Goal: Information Seeking & Learning: Learn about a topic

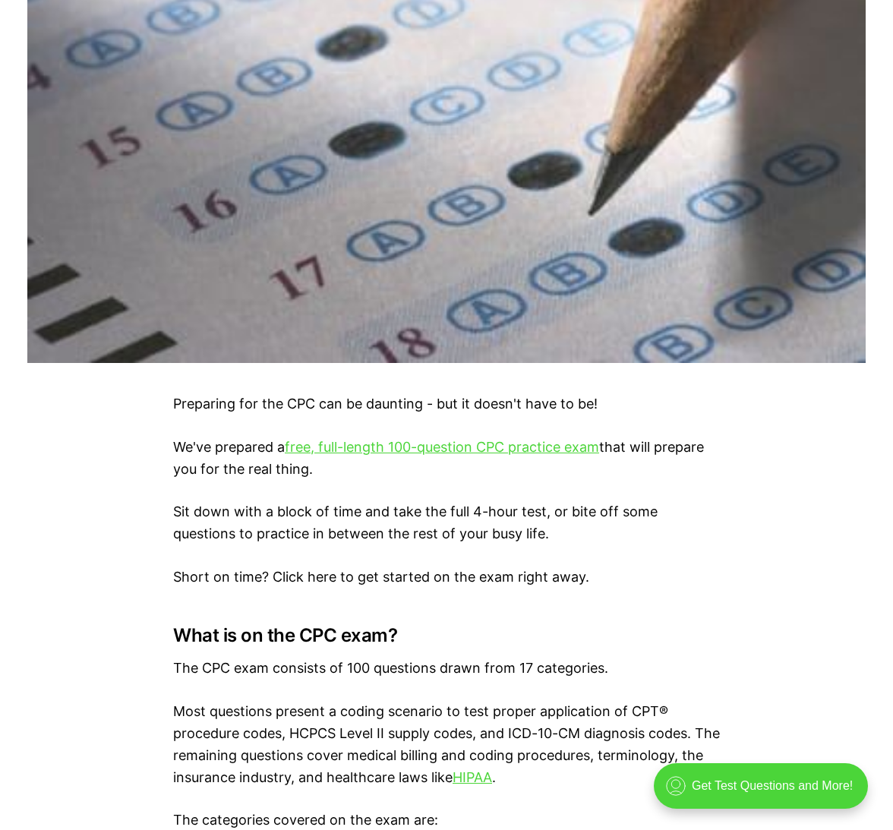
scroll to position [622, 0]
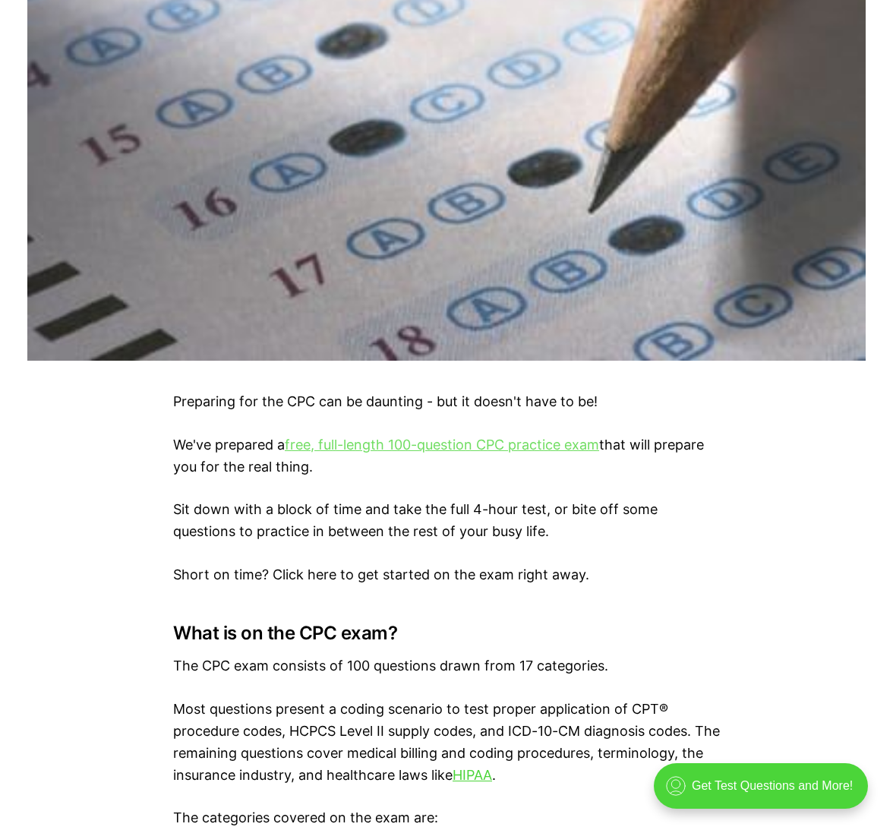
click at [337, 446] on link "free, full-length 100-question CPC practice exam" at bounding box center [442, 445] width 314 height 16
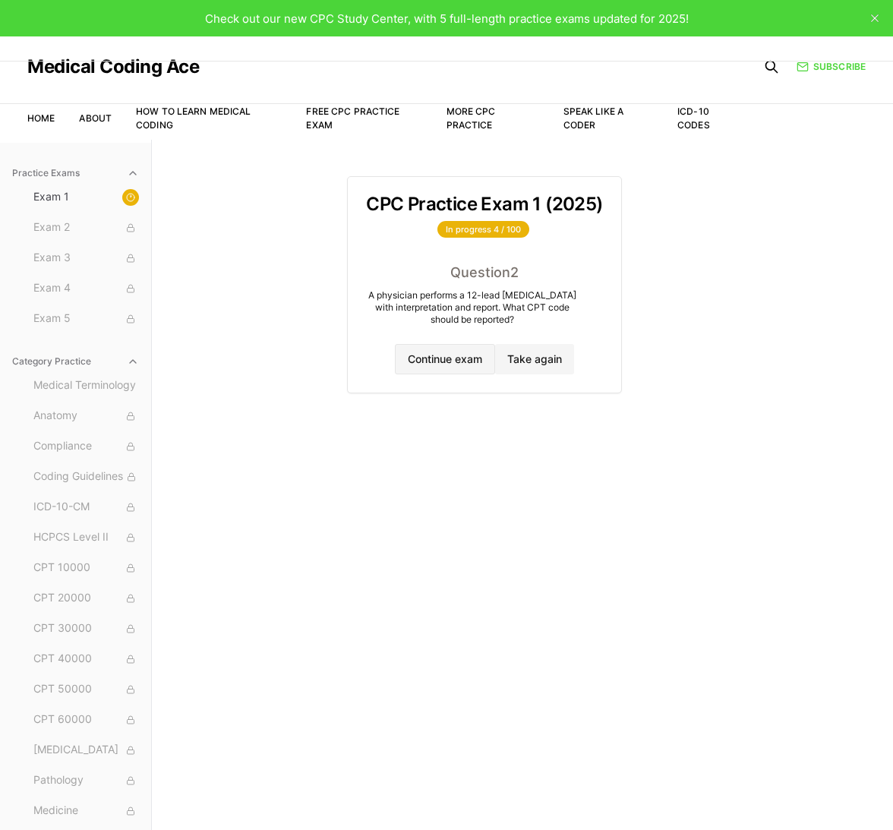
click at [457, 362] on button "Continue exam" at bounding box center [445, 359] width 100 height 30
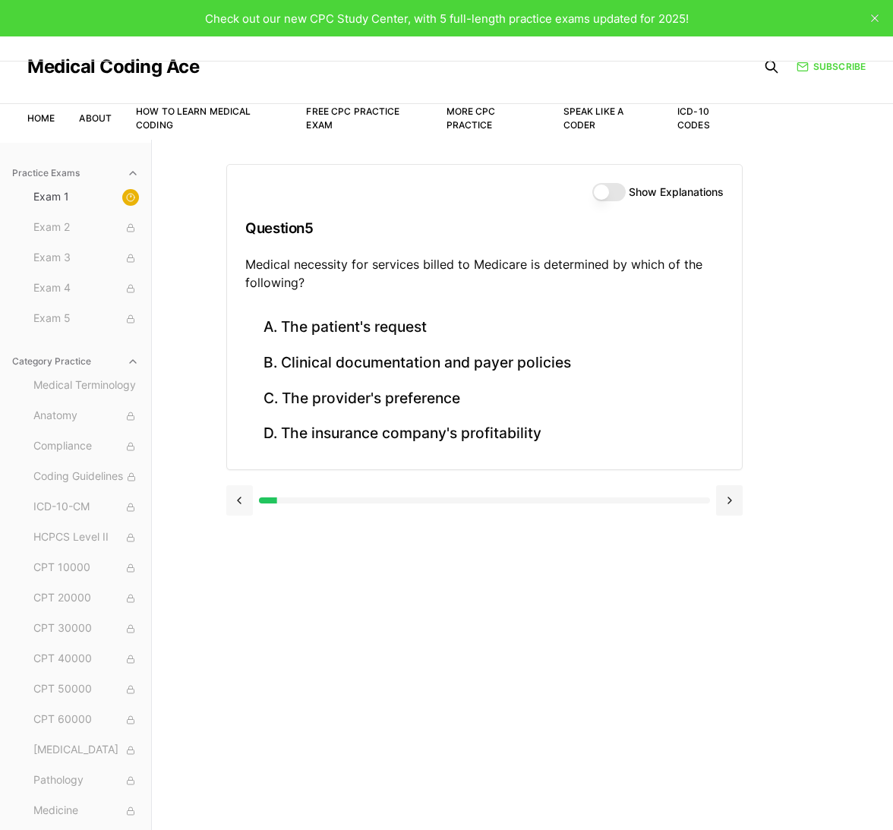
click at [236, 497] on button at bounding box center [239, 500] width 27 height 30
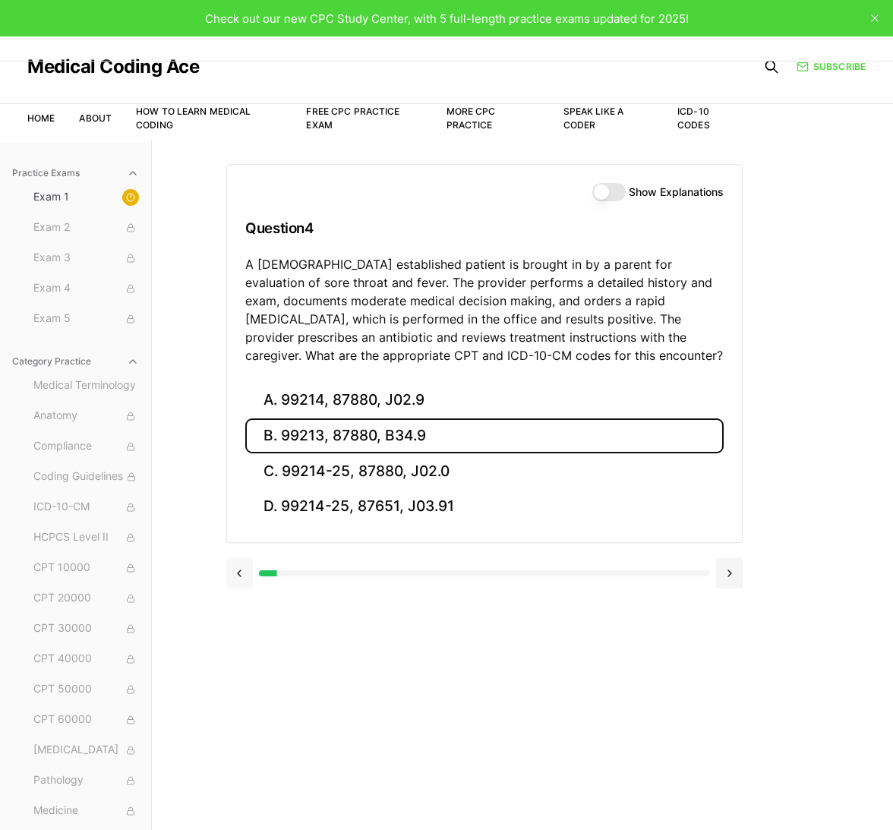
click at [236, 497] on div "A. 99214, 87880, J02.9 B. 99213, 87880, B34.9 C. 99214-25, 87880, J02.0 D. 9921…" at bounding box center [484, 463] width 515 height 160
click at [237, 574] on button at bounding box center [239, 573] width 27 height 30
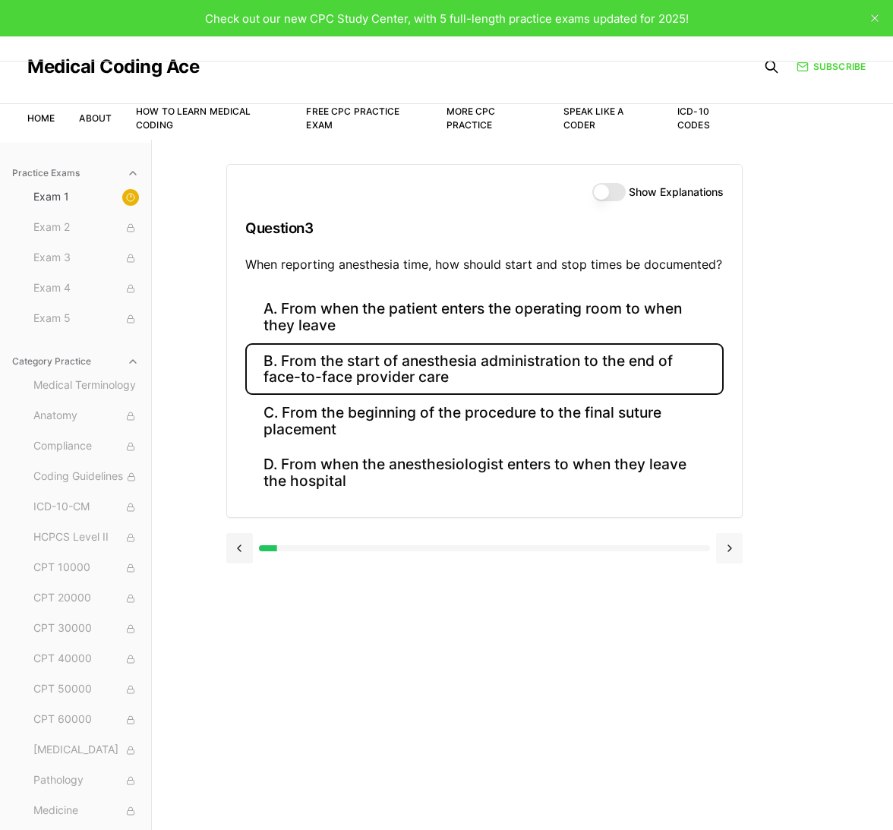
click at [733, 546] on button at bounding box center [729, 548] width 27 height 30
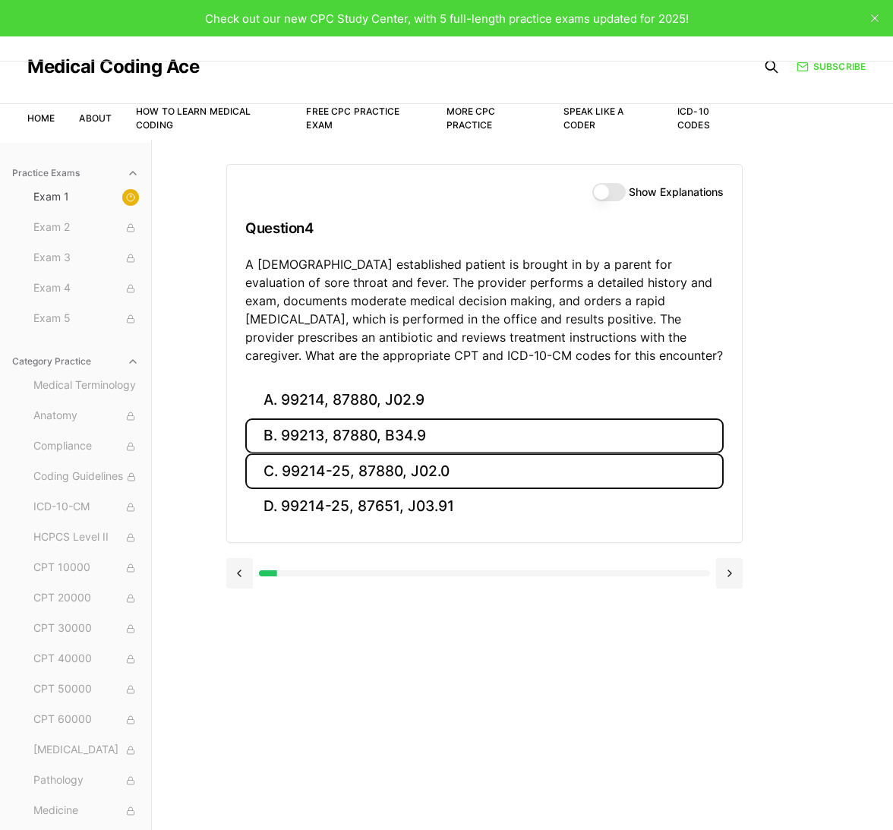
click at [593, 482] on button "C. 99214-25, 87880, J02.0" at bounding box center [484, 471] width 478 height 36
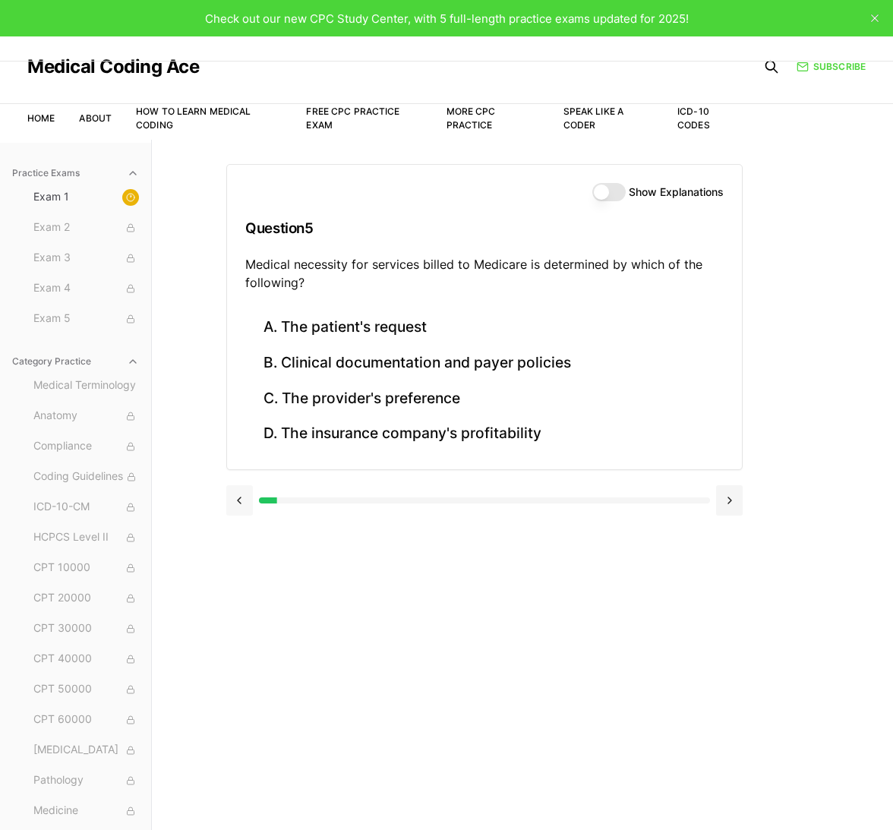
click at [239, 504] on button at bounding box center [239, 500] width 27 height 30
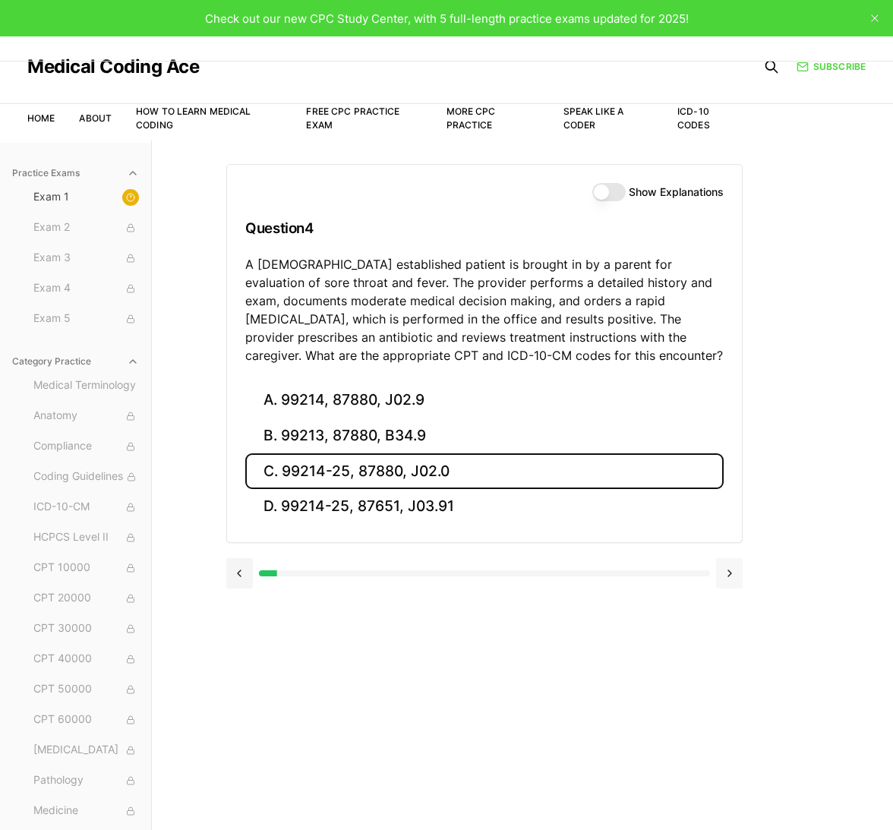
click at [733, 575] on button at bounding box center [729, 573] width 27 height 30
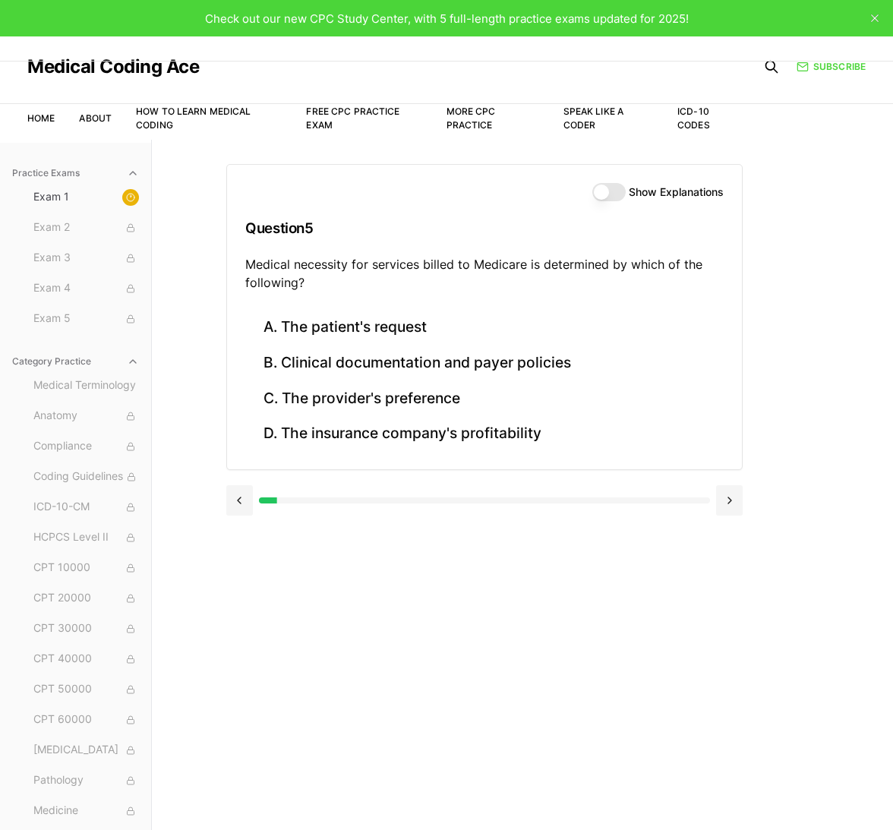
click at [610, 181] on div "Show Explanations Question 5 Medical necessity for services billed to Medicare …" at bounding box center [484, 237] width 515 height 145
click at [610, 186] on button "Show Explanations" at bounding box center [608, 192] width 33 height 18
click at [293, 556] on div "Show Explanations Question 5 Medical necessity for services billed to Medicare …" at bounding box center [522, 555] width 592 height 830
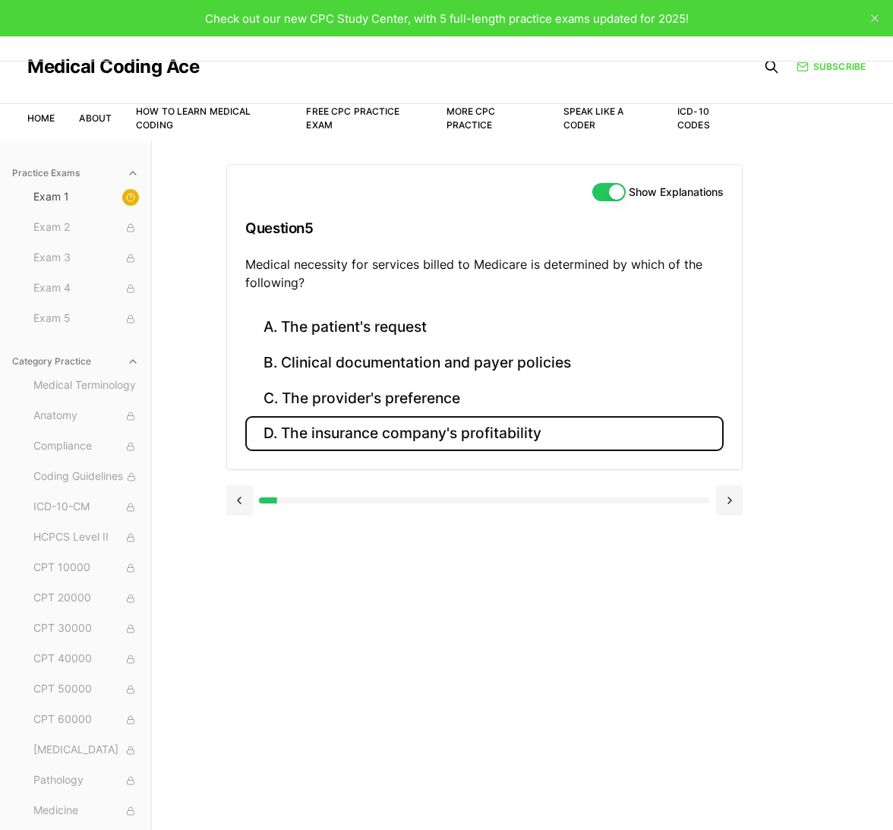
click at [331, 435] on button "D. The insurance company's profitability" at bounding box center [484, 434] width 478 height 36
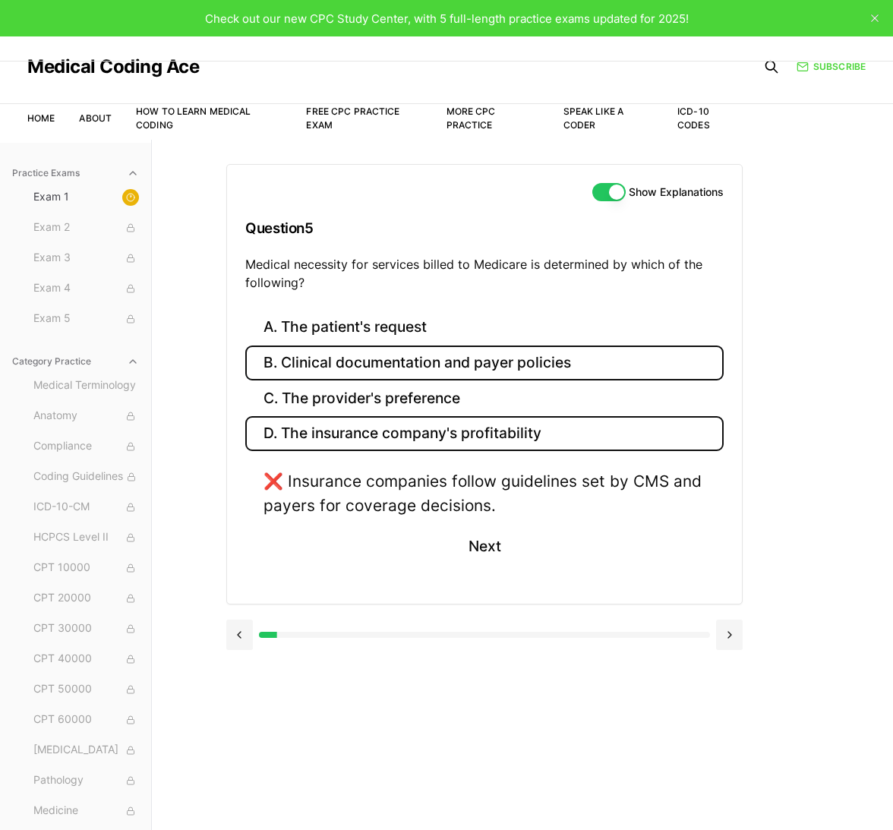
click at [369, 371] on button "B. Clinical documentation and payer policies" at bounding box center [484, 363] width 478 height 36
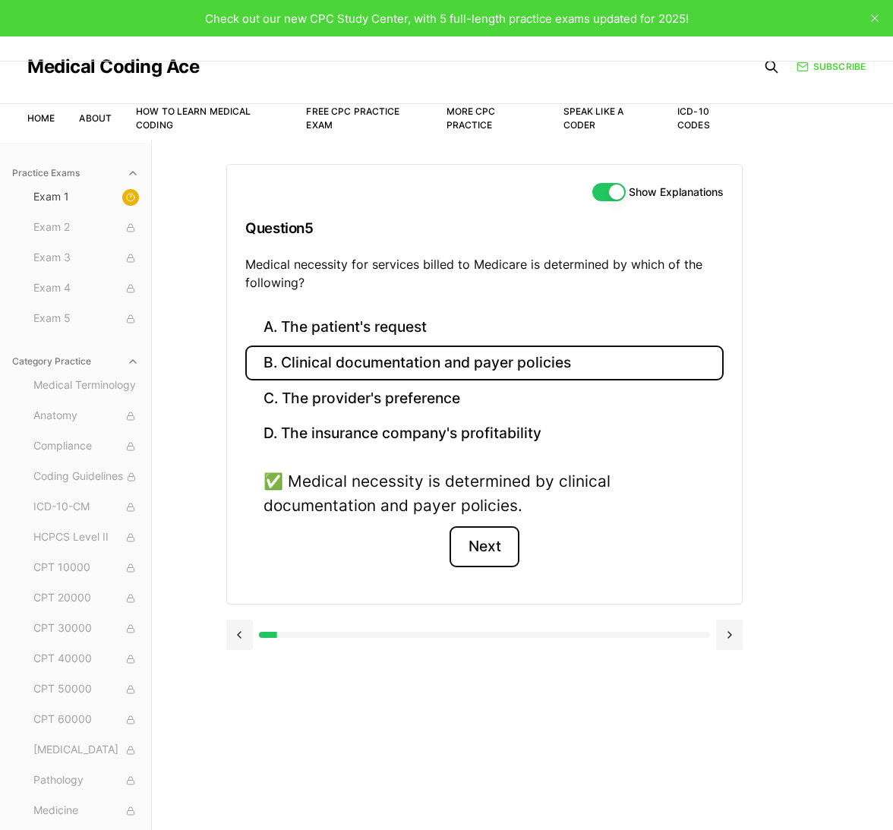
click at [471, 538] on button "Next" at bounding box center [483, 546] width 69 height 41
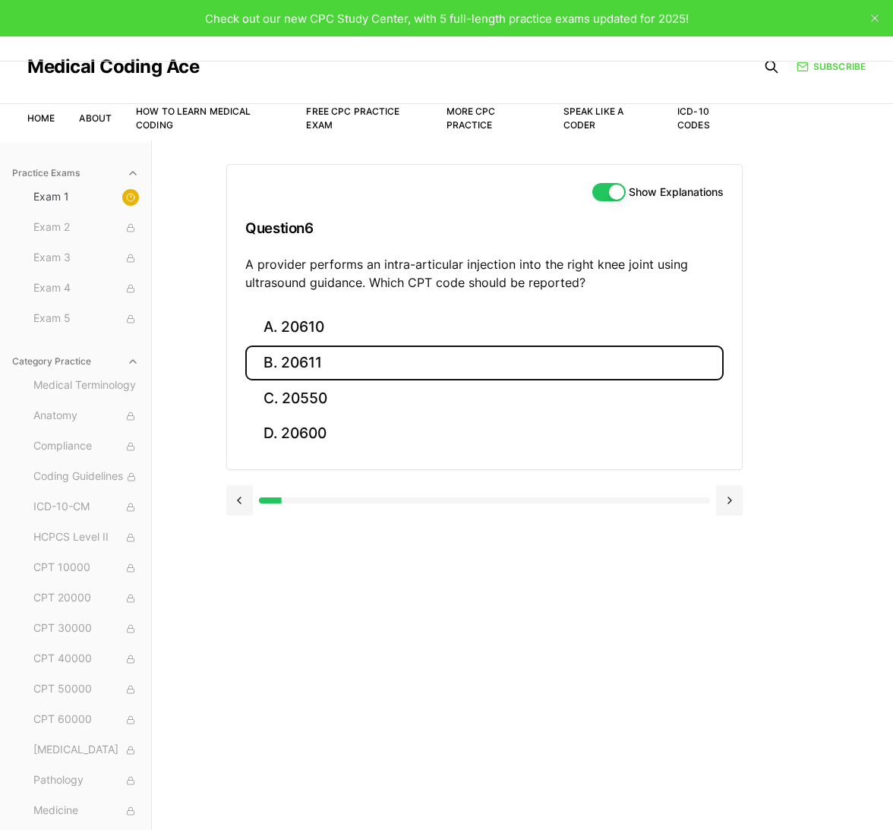
click at [307, 375] on button "B. 20611" at bounding box center [484, 363] width 478 height 36
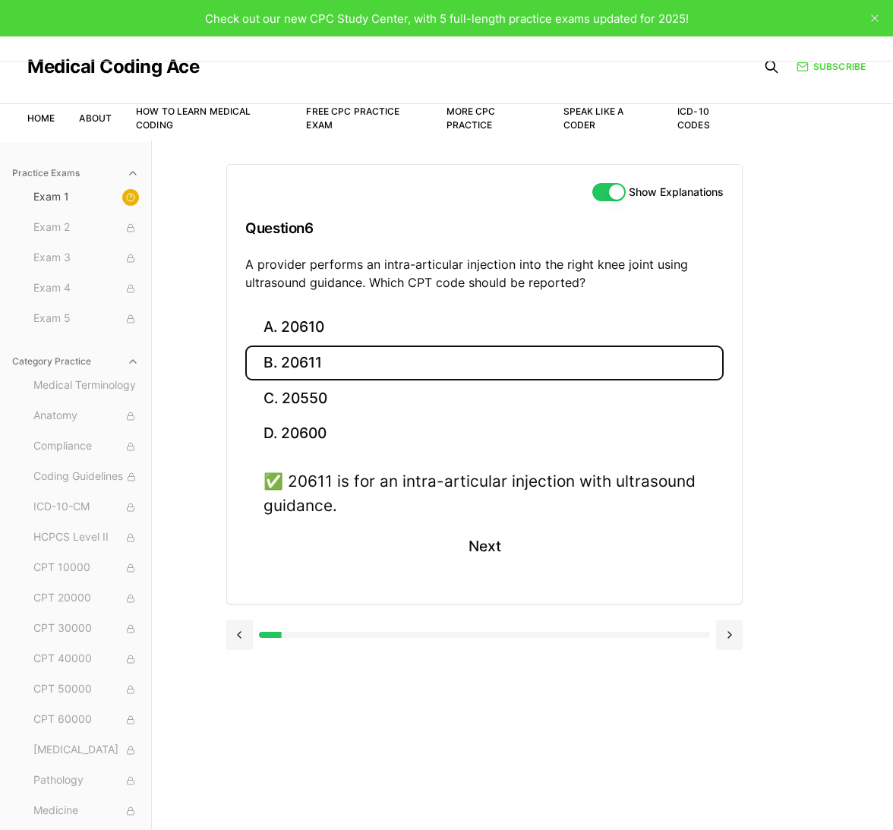
click at [311, 763] on div "Show Explanations Question 6 A provider performs an intra-articular injection i…" at bounding box center [522, 555] width 592 height 830
click at [495, 550] on button "Next" at bounding box center [483, 546] width 69 height 41
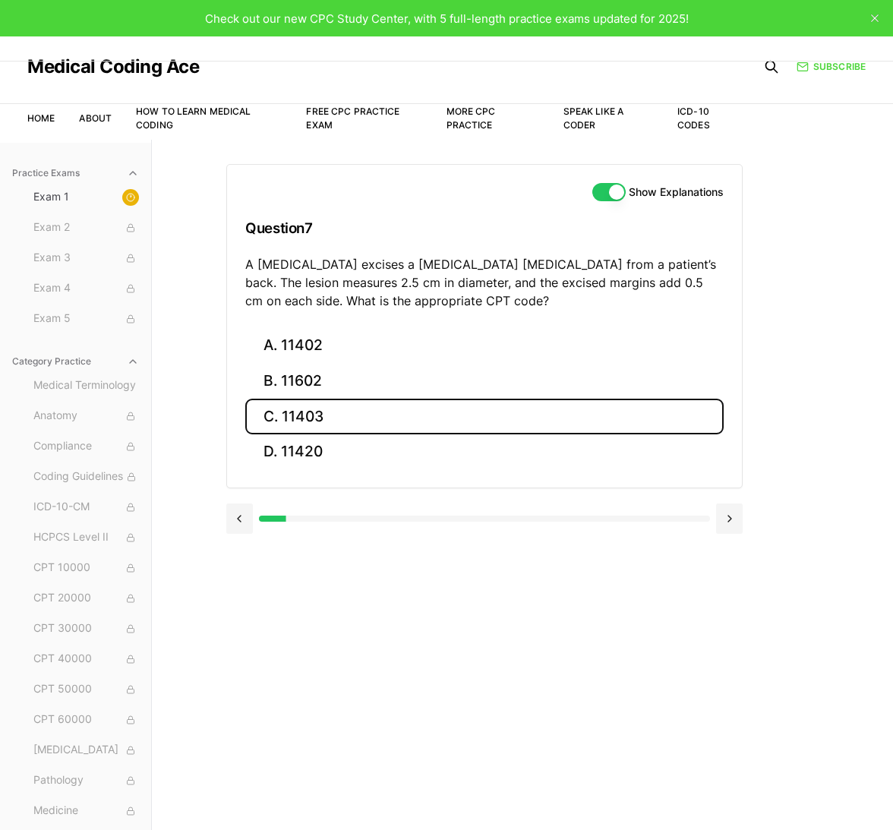
click at [292, 419] on button "C. 11403" at bounding box center [484, 417] width 478 height 36
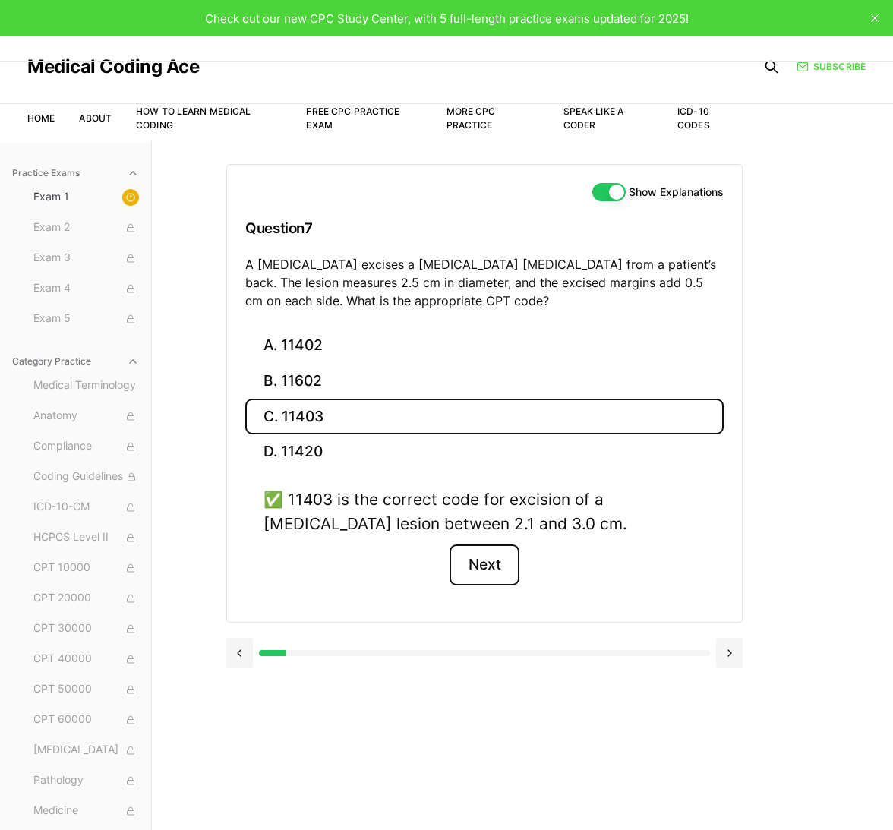
click at [507, 576] on button "Next" at bounding box center [483, 564] width 69 height 41
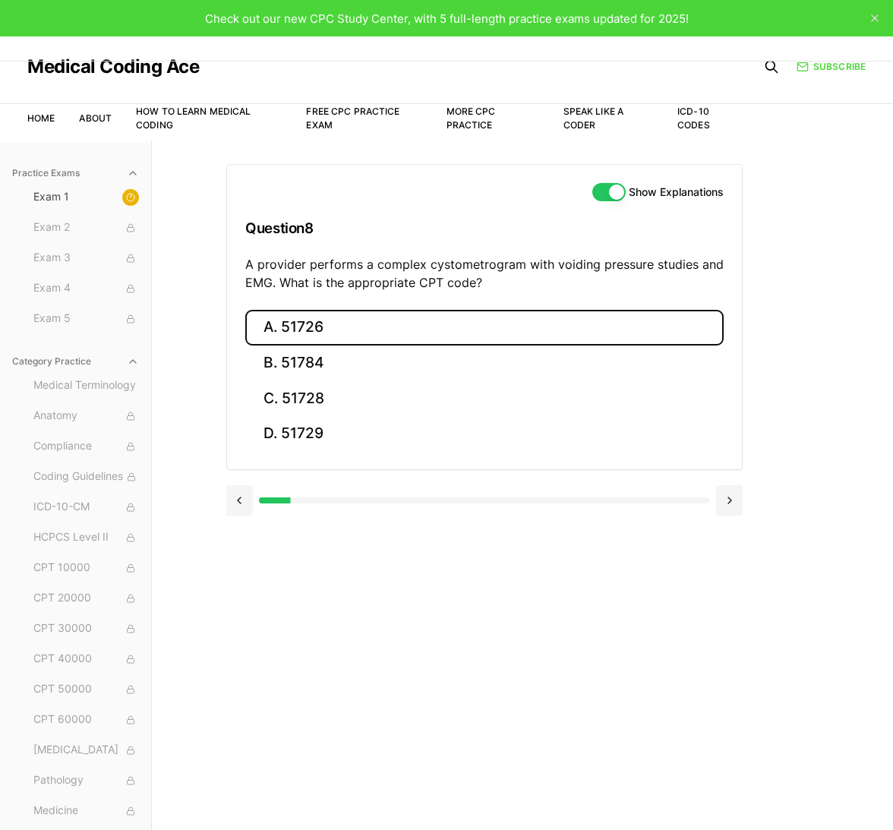
click at [358, 325] on button "A. 51726" at bounding box center [484, 328] width 478 height 36
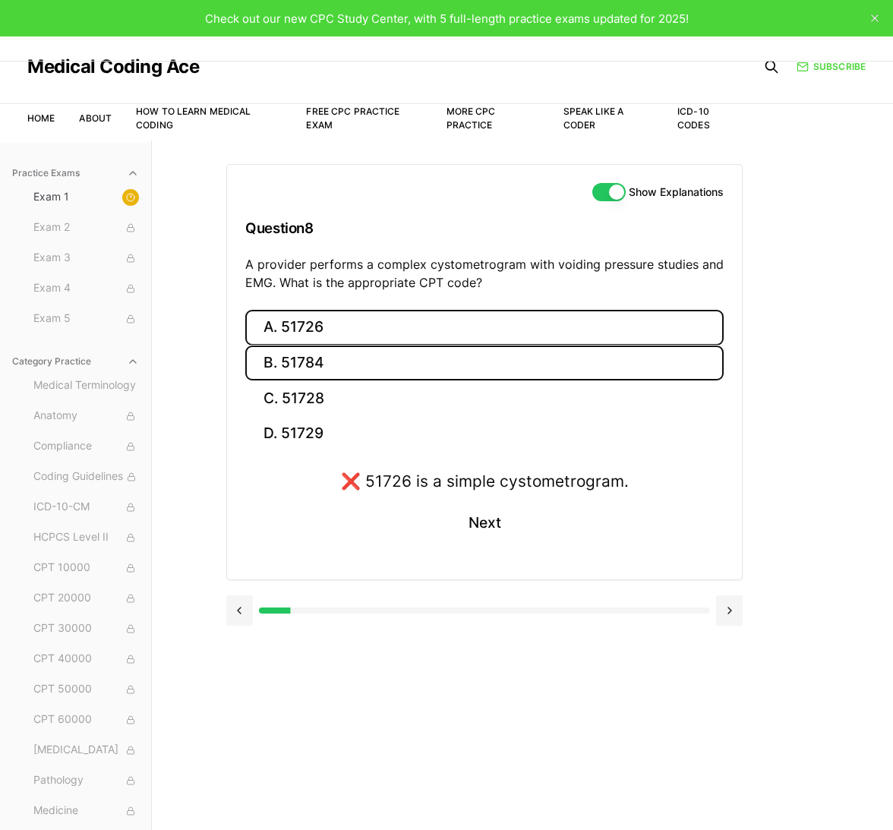
click at [320, 365] on button "B. 51784" at bounding box center [484, 363] width 478 height 36
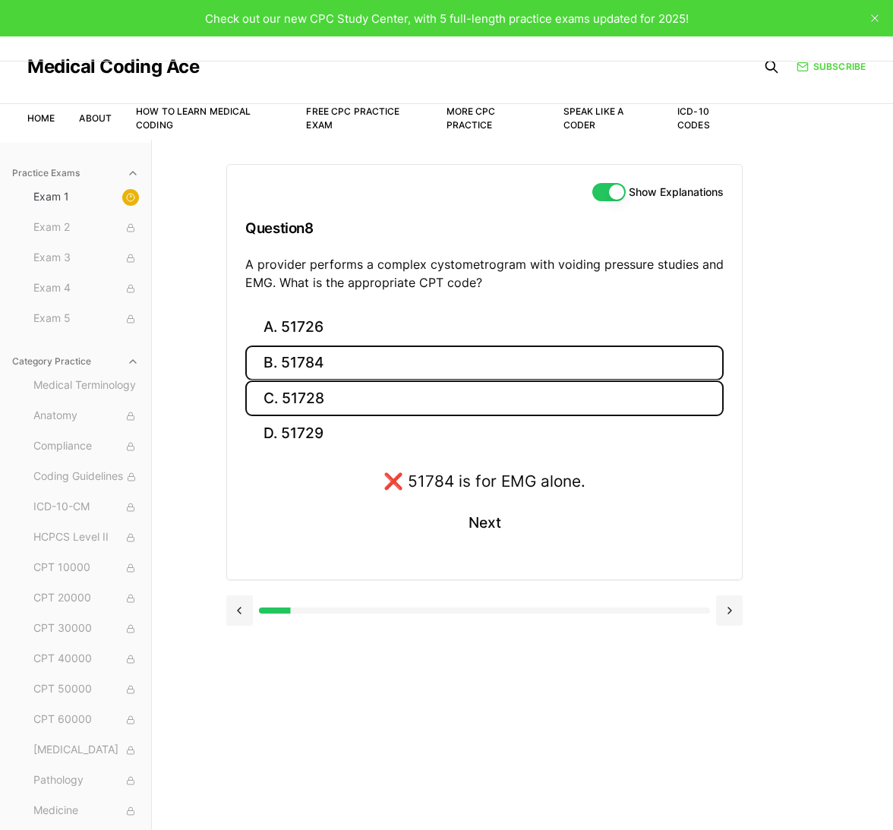
click at [320, 394] on button "C. 51728" at bounding box center [484, 398] width 478 height 36
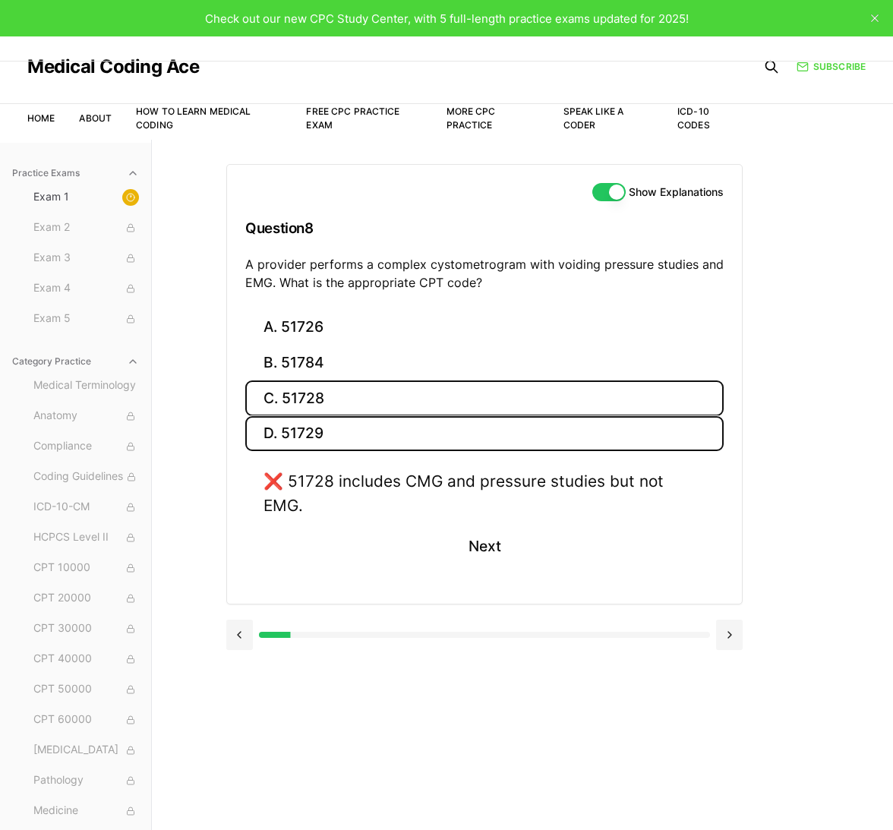
click at [314, 426] on button "D. 51729" at bounding box center [484, 434] width 478 height 36
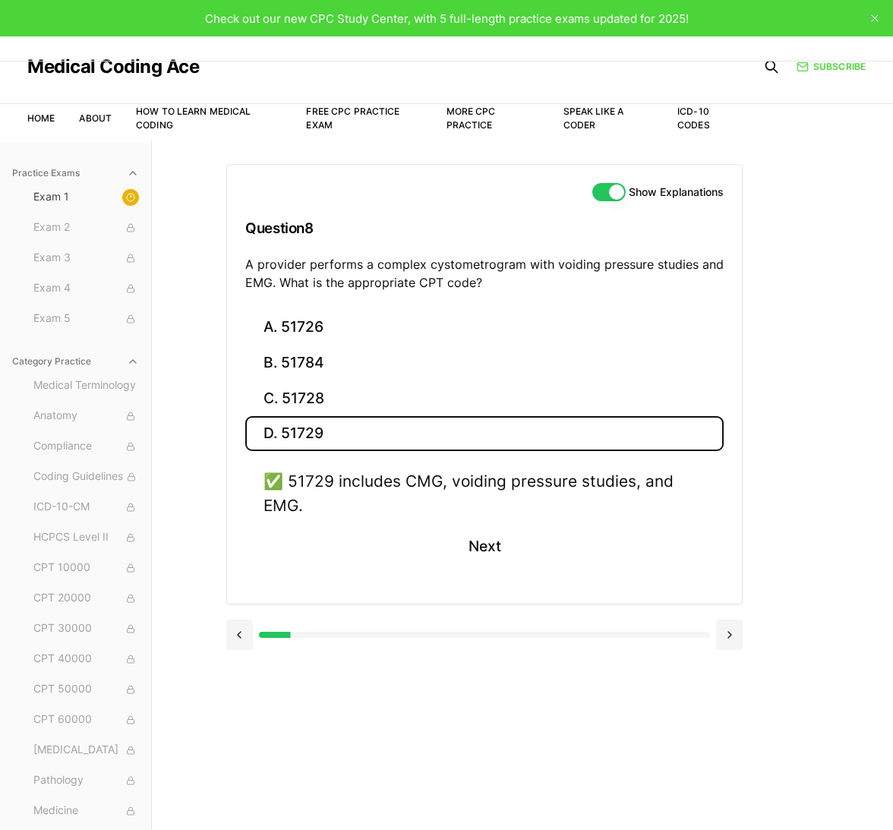
click at [443, 487] on div "✅ 51729 includes CMG, voiding pressure studies, and EMG." at bounding box center [484, 492] width 442 height 47
click at [488, 541] on button "Next" at bounding box center [483, 546] width 69 height 41
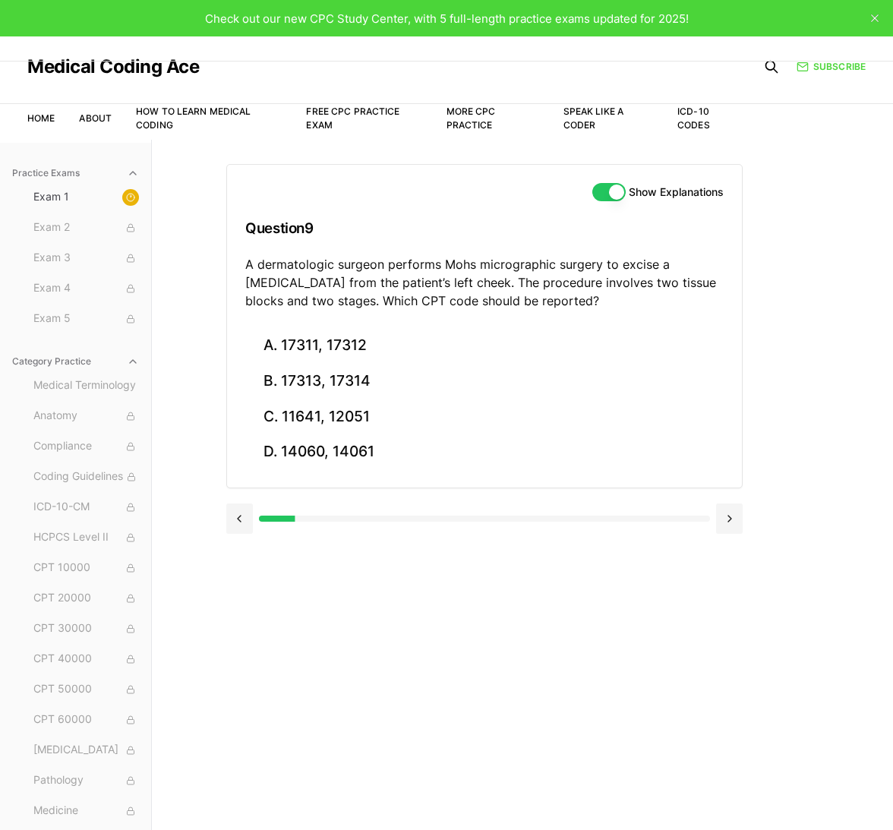
drag, startPoint x: 488, startPoint y: 541, endPoint x: 443, endPoint y: 494, distance: 65.5
click at [443, 494] on div at bounding box center [484, 517] width 516 height 58
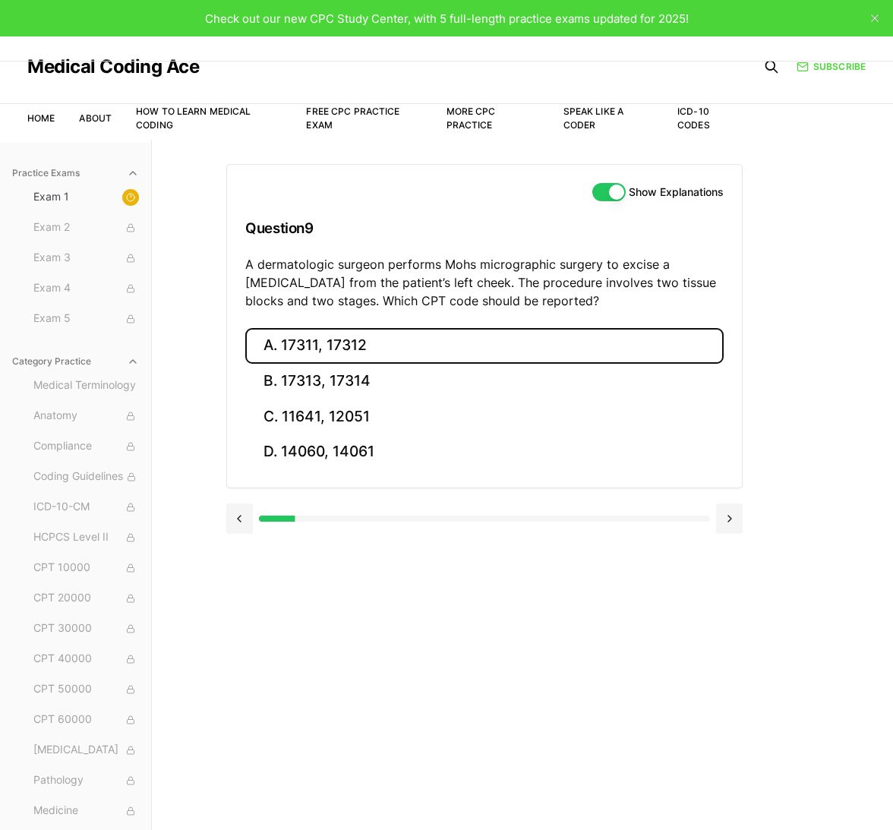
click at [314, 348] on button "A. 17311, 17312" at bounding box center [484, 346] width 478 height 36
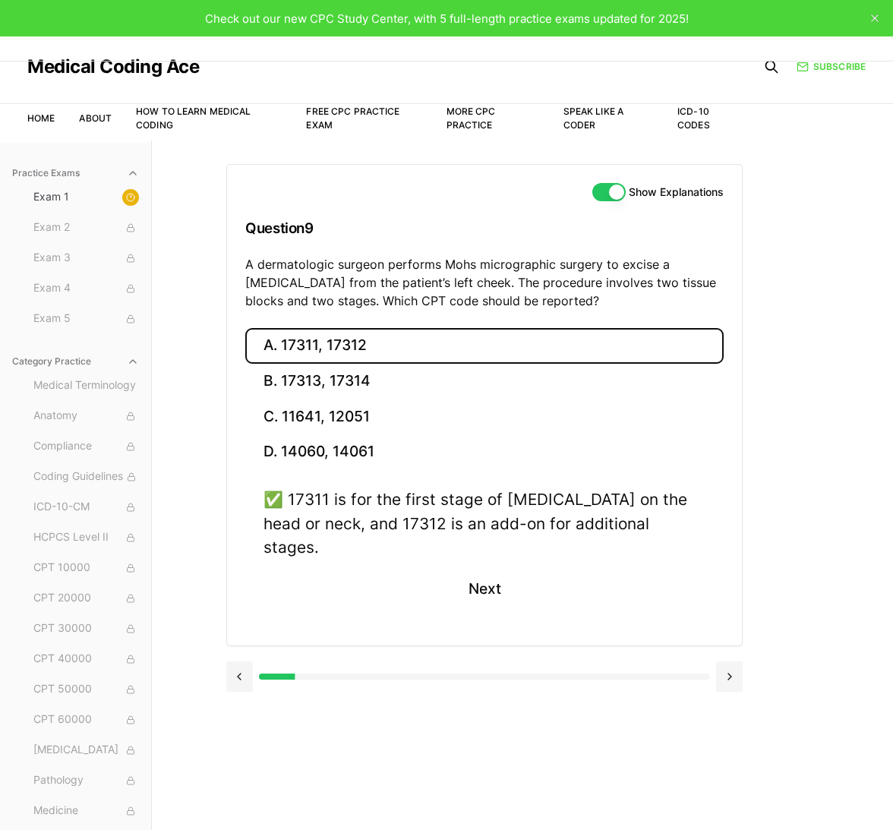
click at [610, 569] on div "✅ 17311 is for the first stage of Mohs surgery on the head or neck, and 17312 i…" at bounding box center [484, 556] width 478 height 139
click at [494, 568] on button "Next" at bounding box center [483, 588] width 69 height 41
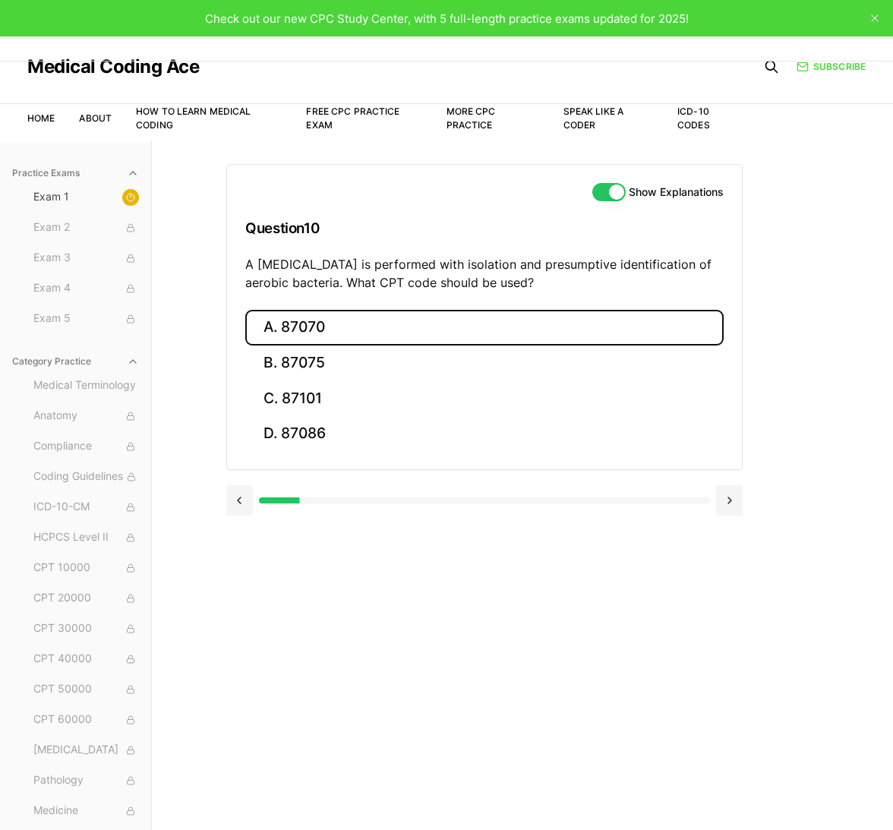
click at [386, 338] on button "A. 87070" at bounding box center [484, 328] width 478 height 36
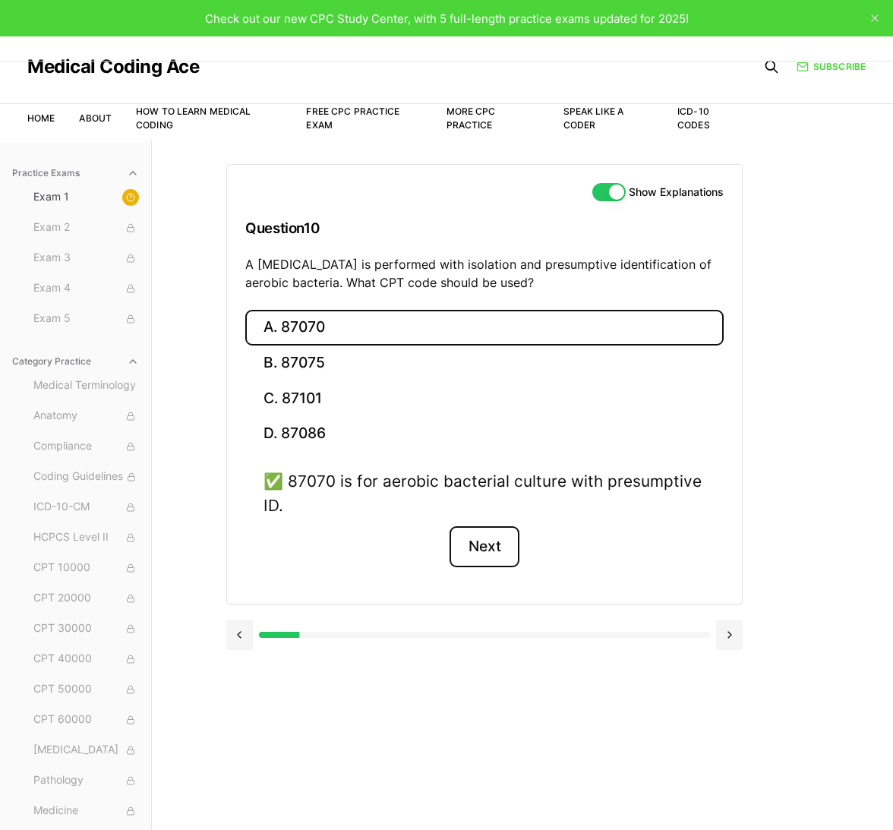
click at [480, 560] on button "Next" at bounding box center [483, 546] width 69 height 41
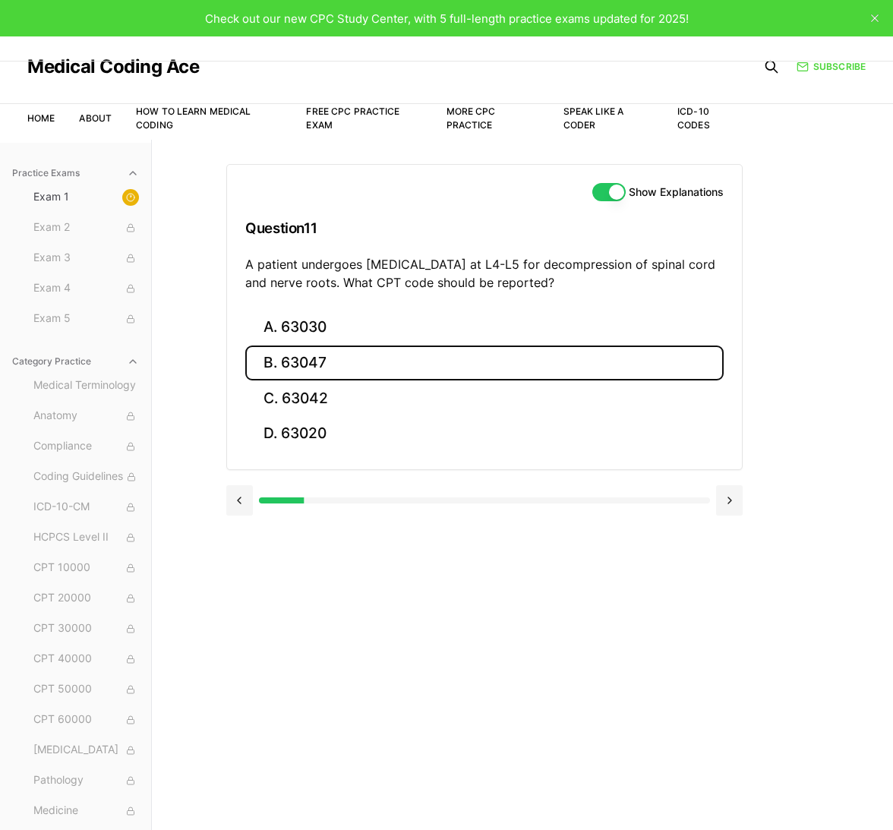
click at [418, 372] on button "B. 63047" at bounding box center [484, 363] width 478 height 36
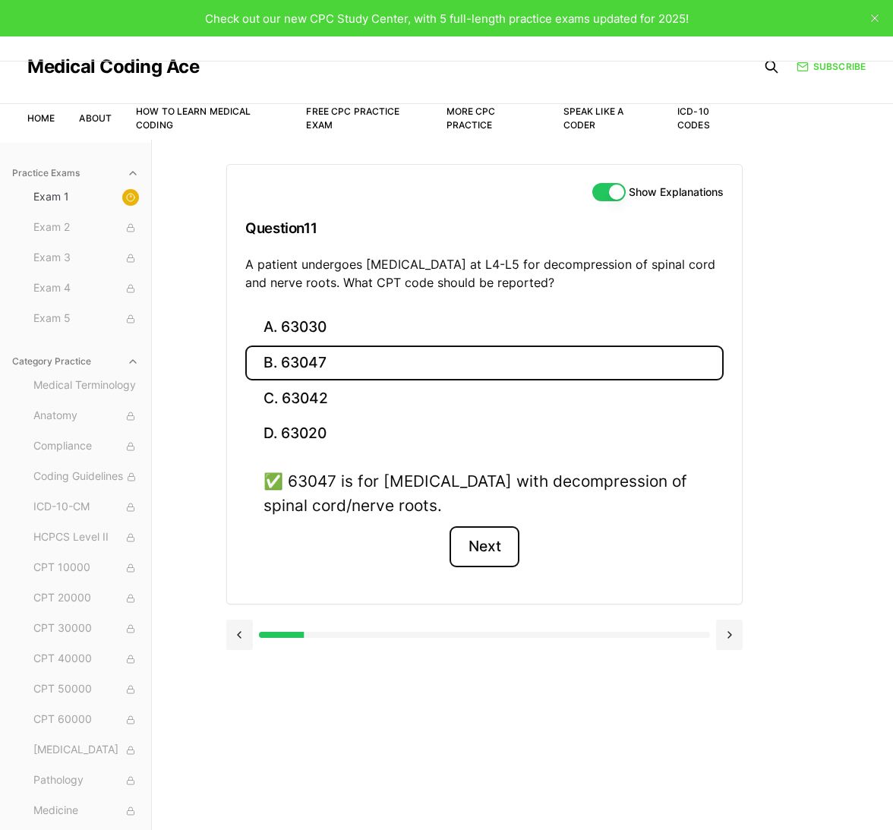
click at [484, 544] on button "Next" at bounding box center [483, 546] width 69 height 41
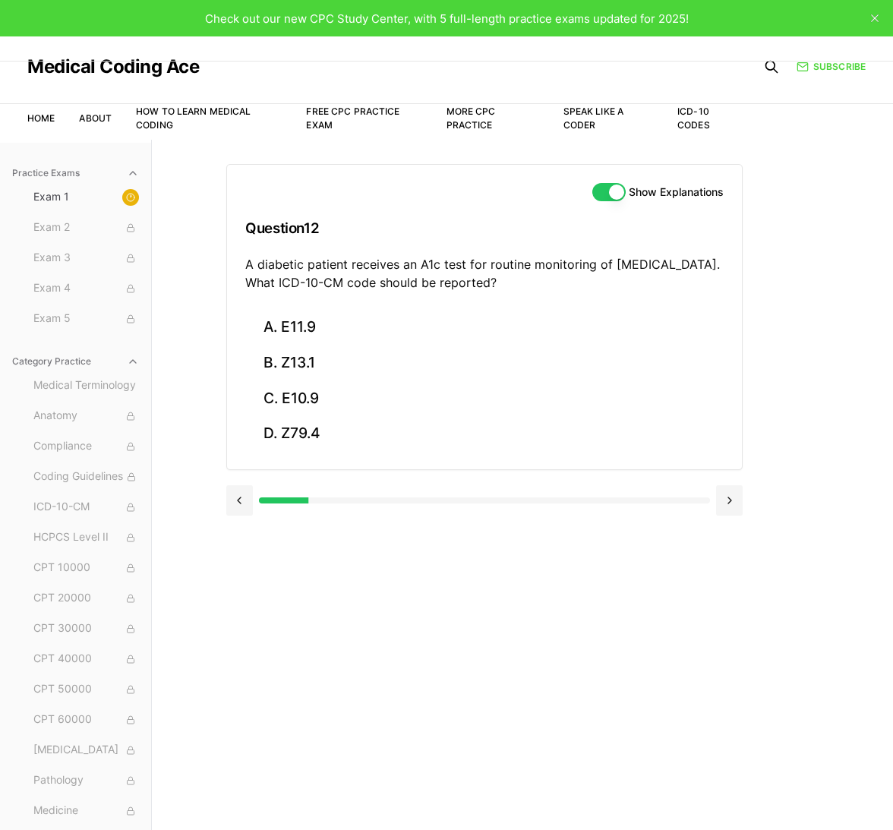
click at [333, 676] on div "Show Explanations Question 12 A diabetic patient receives an A1c test for routi…" at bounding box center [522, 555] width 592 height 830
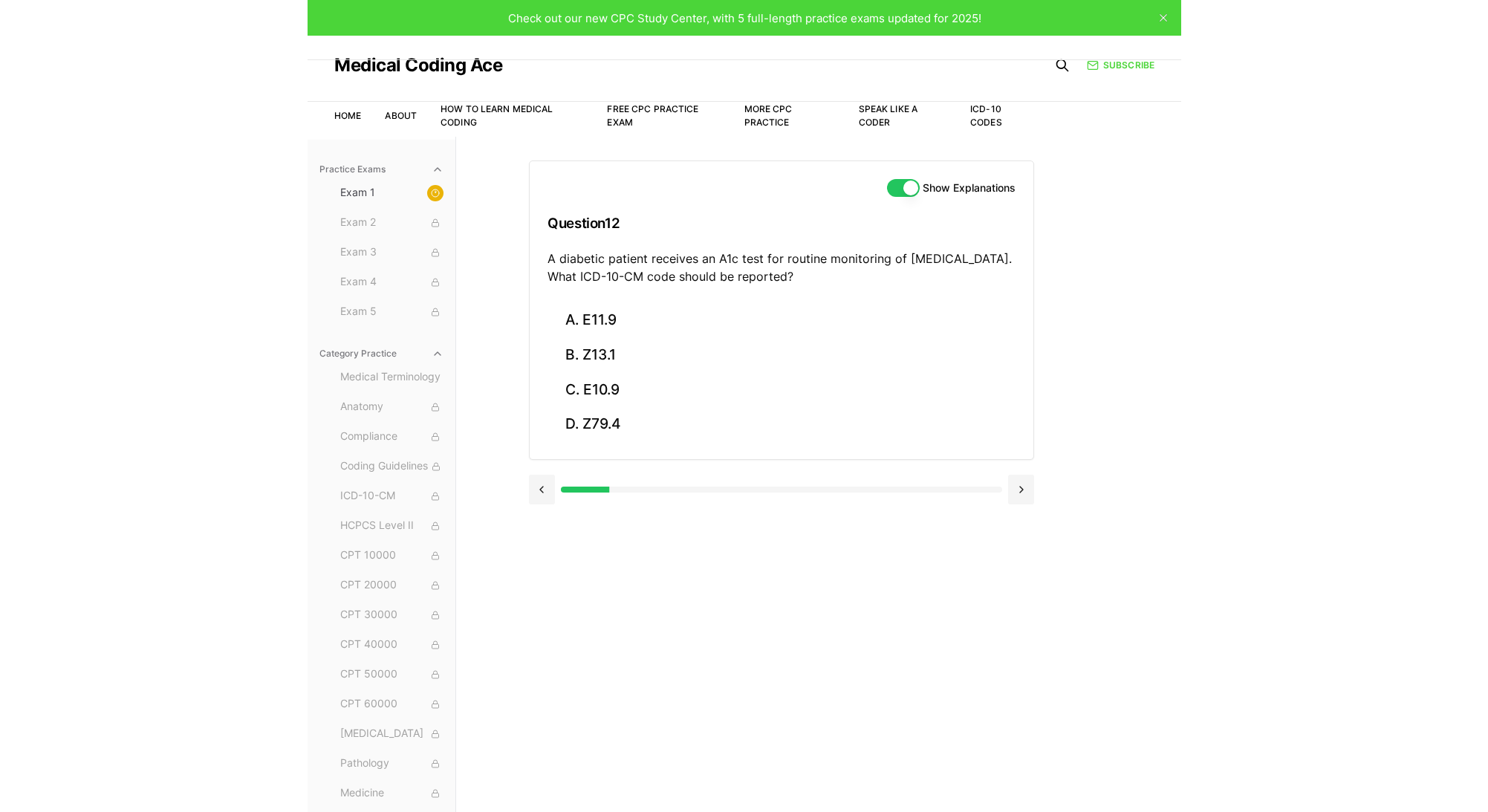
scroll to position [137, 0]
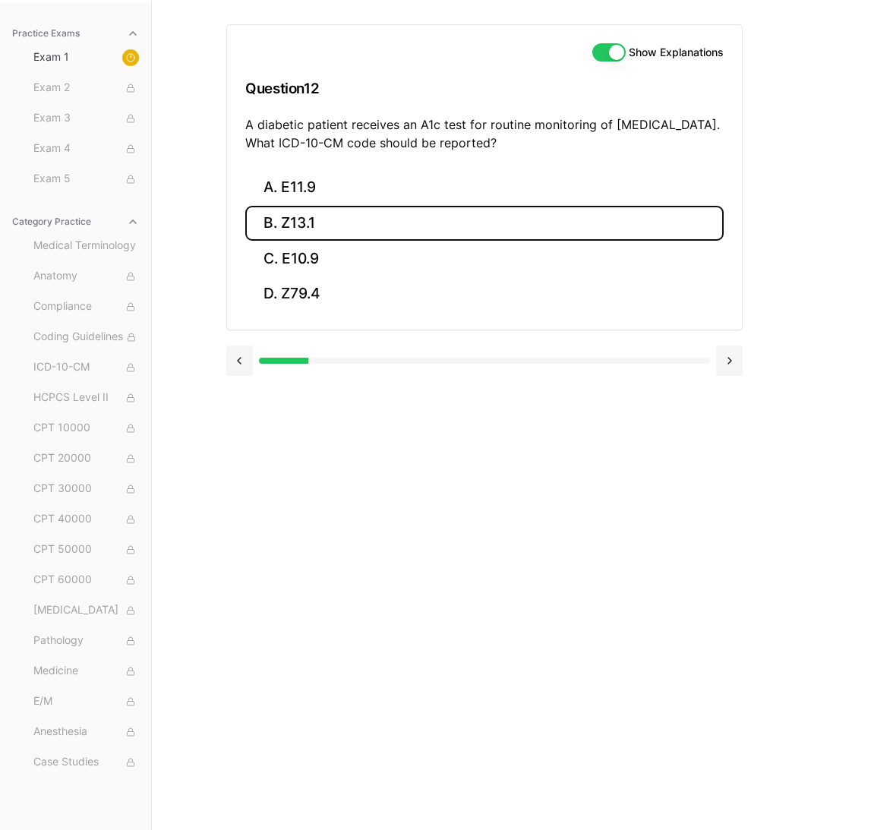
click at [292, 234] on button "B. Z13.1" at bounding box center [484, 224] width 478 height 36
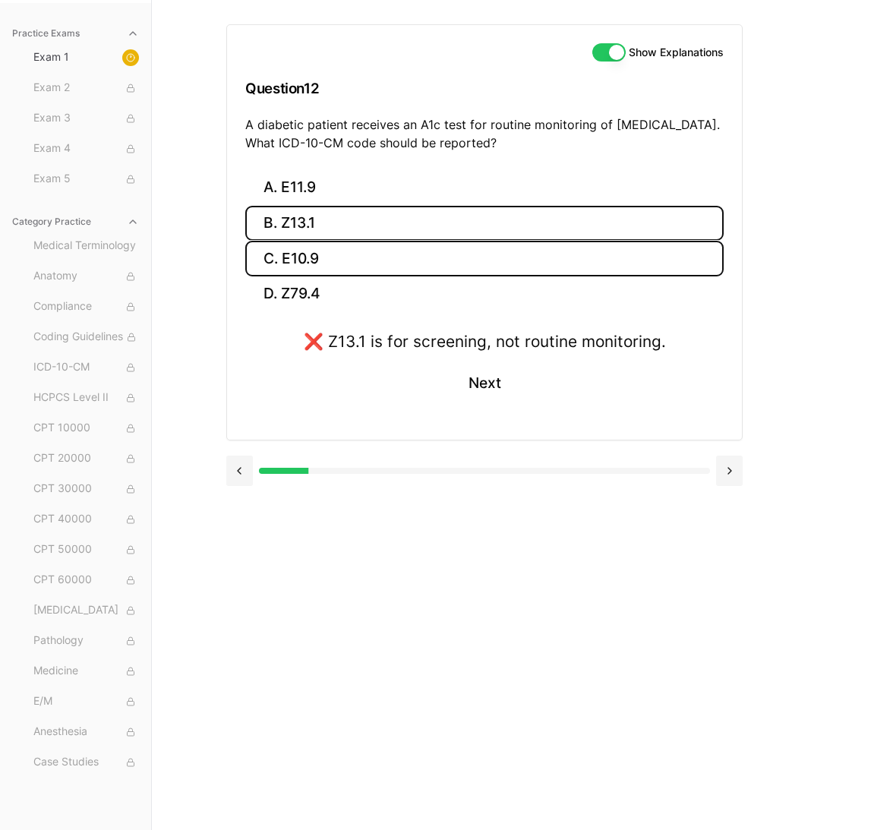
click at [365, 271] on button "C. E10.9" at bounding box center [484, 259] width 478 height 36
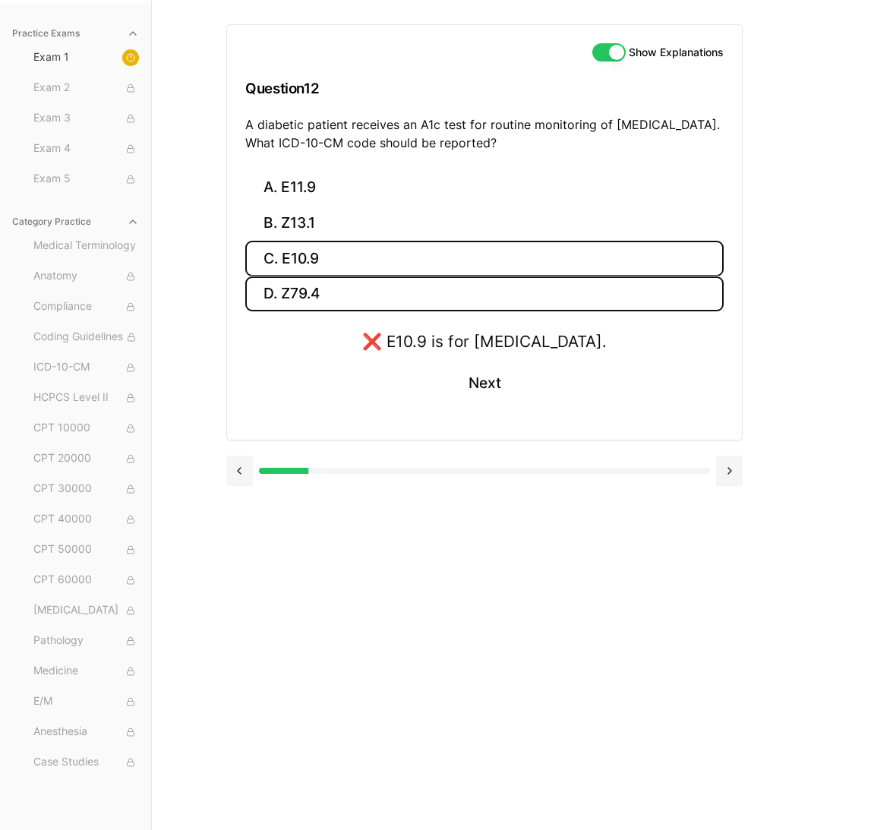
click at [360, 287] on button "D. Z79.4" at bounding box center [484, 294] width 478 height 36
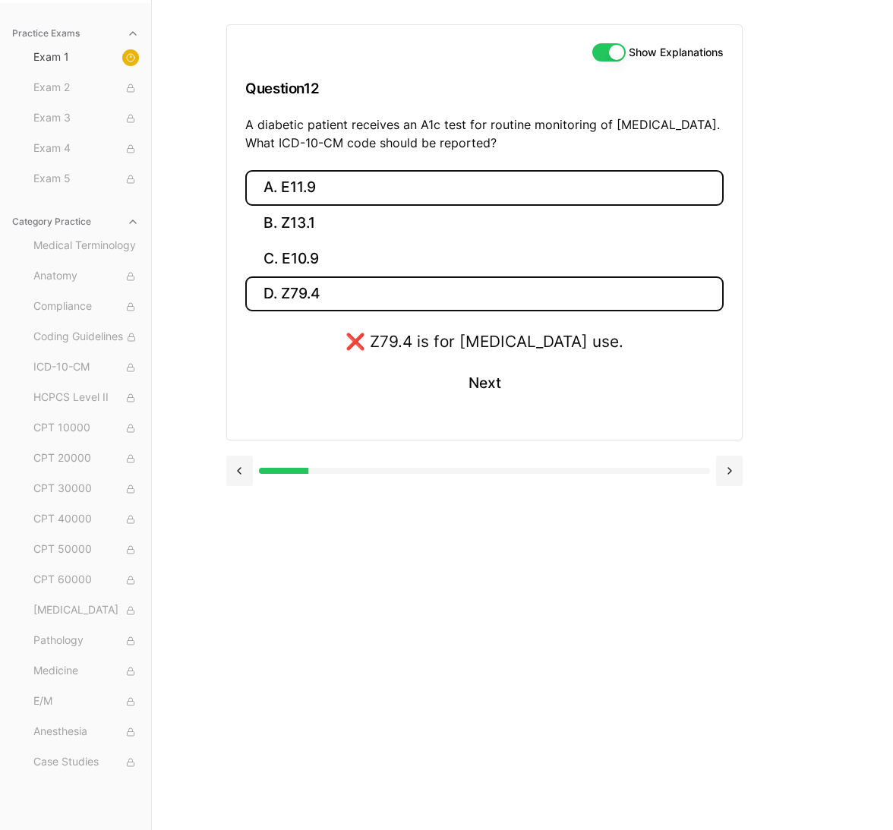
click at [366, 191] on button "A. E11.9" at bounding box center [484, 188] width 478 height 36
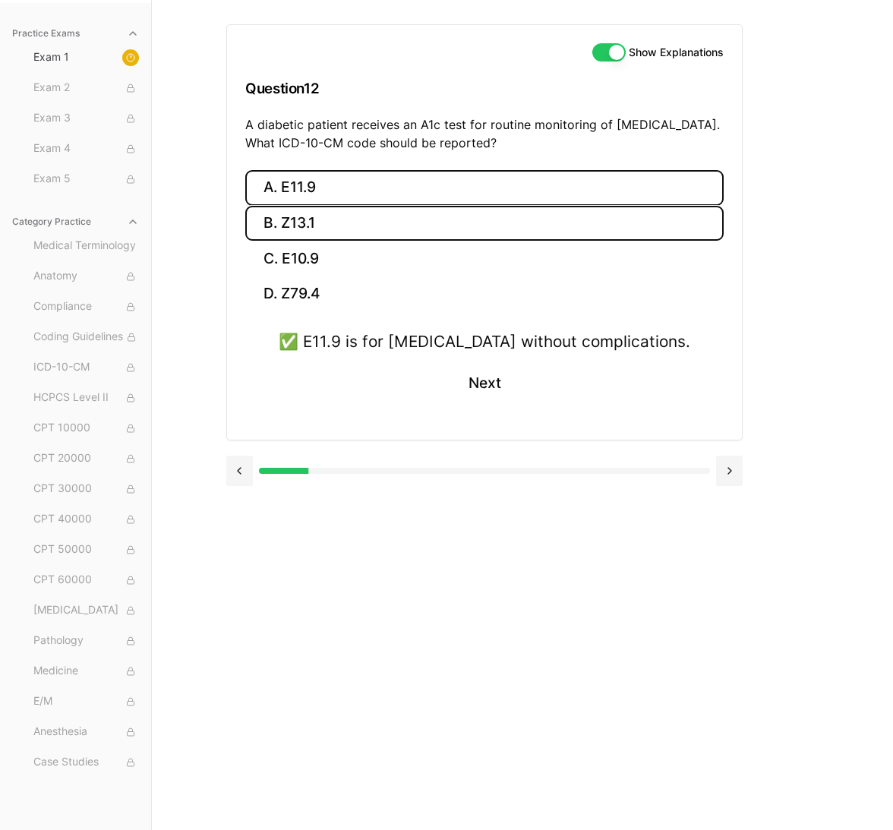
click at [363, 238] on button "B. Z13.1" at bounding box center [484, 224] width 478 height 36
click at [343, 181] on button "A. E11.9" at bounding box center [484, 188] width 478 height 36
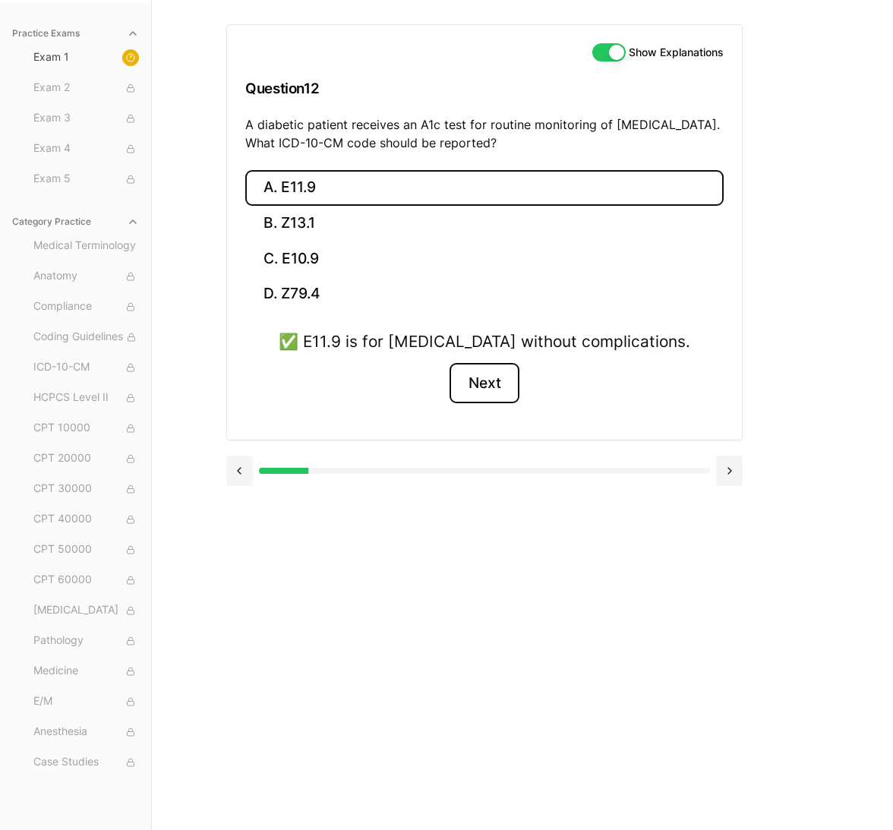
click at [478, 381] on button "Next" at bounding box center [483, 383] width 69 height 41
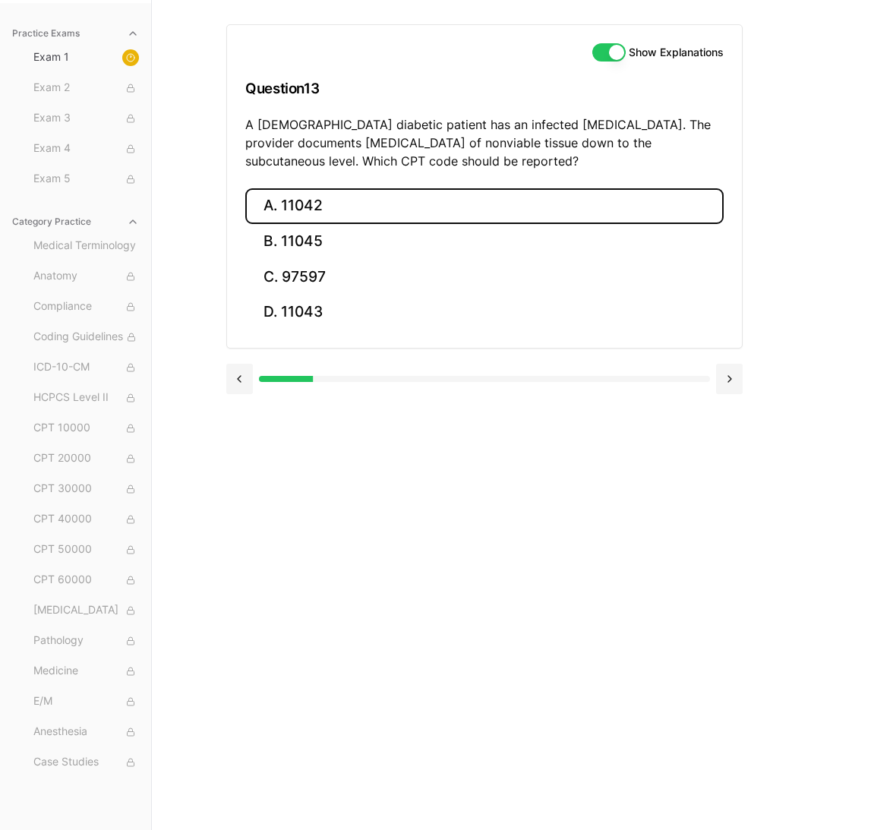
click at [294, 213] on button "A. 11042" at bounding box center [484, 206] width 478 height 36
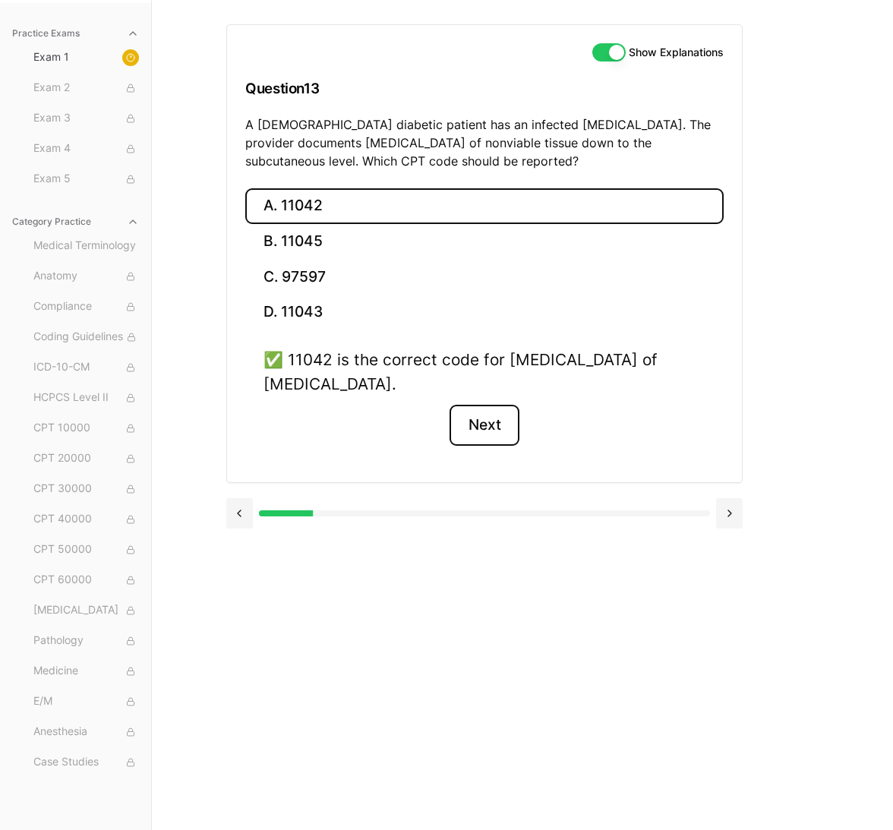
click at [482, 421] on button "Next" at bounding box center [483, 425] width 69 height 41
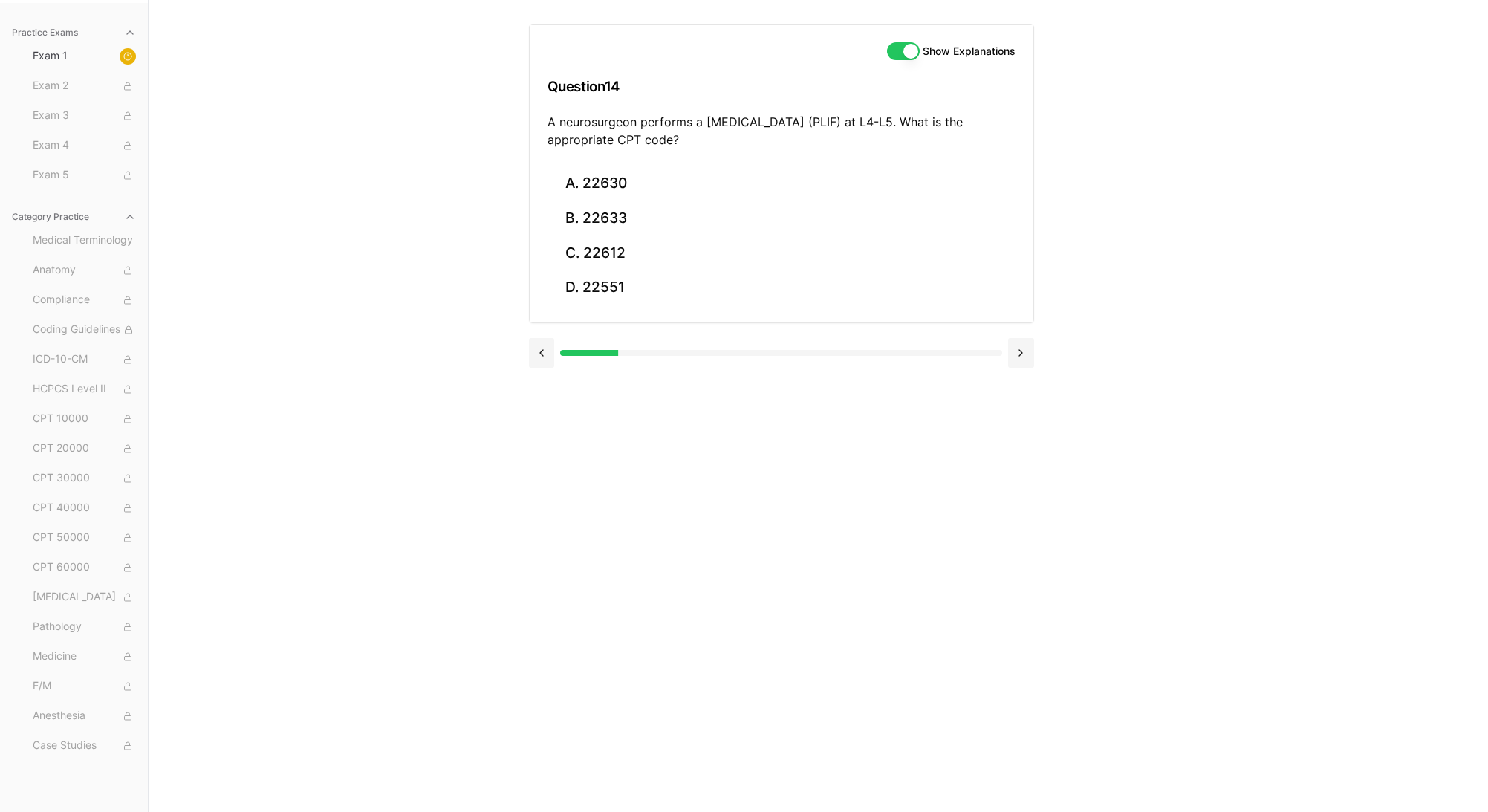
click at [264, 594] on div "Practice Exams Exam 1 Exam 2 Exam 3 Exam 4 Exam 5 Category Practice Medical Ter…" at bounding box center [744, 406] width 1488 height 812
